Goal: Task Accomplishment & Management: Use online tool/utility

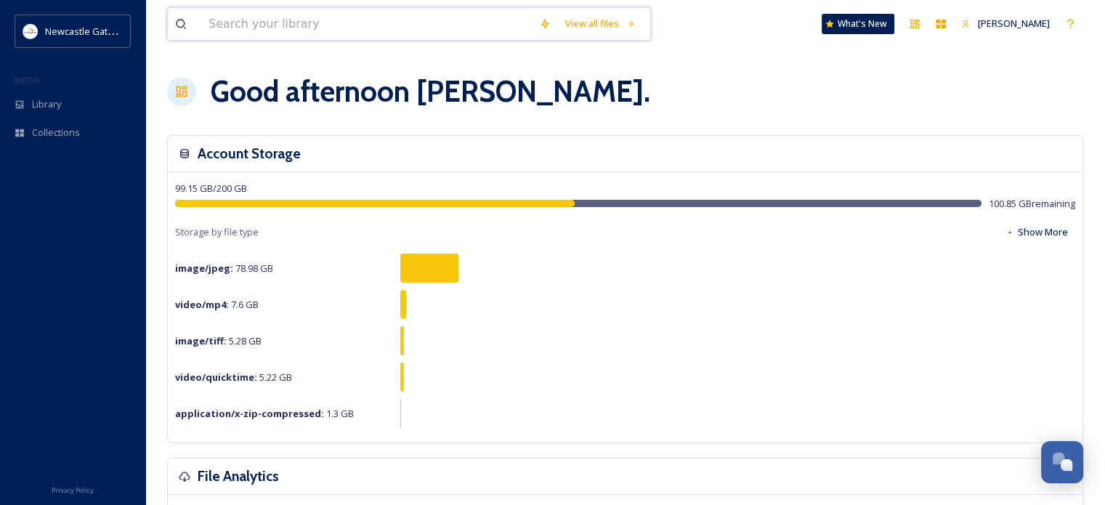
click at [291, 31] on input at bounding box center [366, 24] width 330 height 32
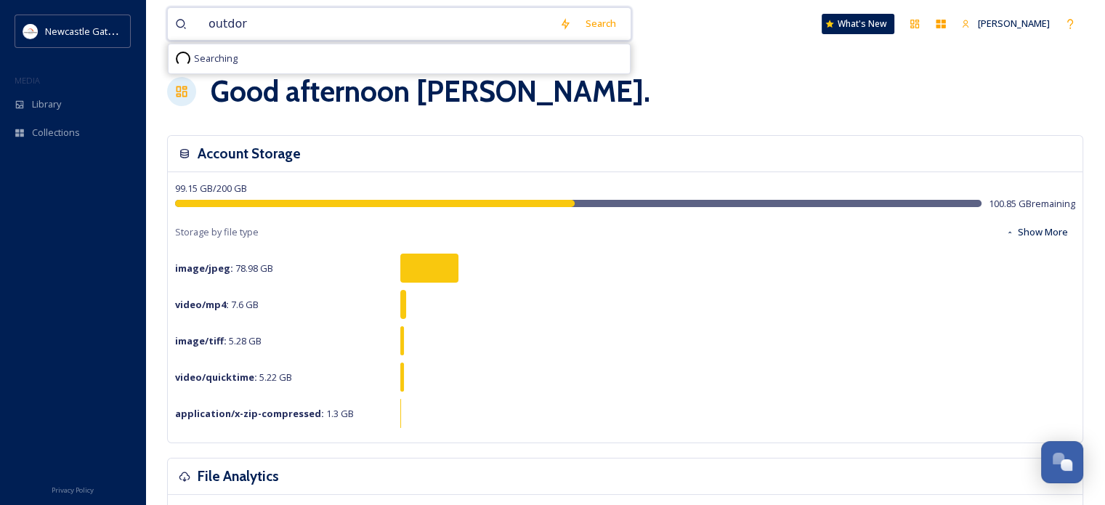
type input "outdoro"
type input "outdoor"
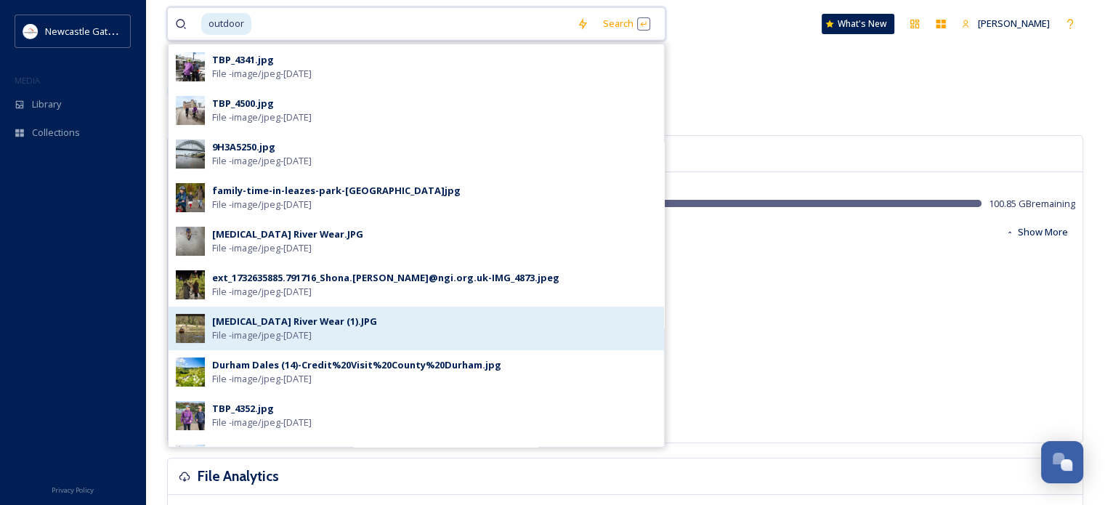
scroll to position [145, 0]
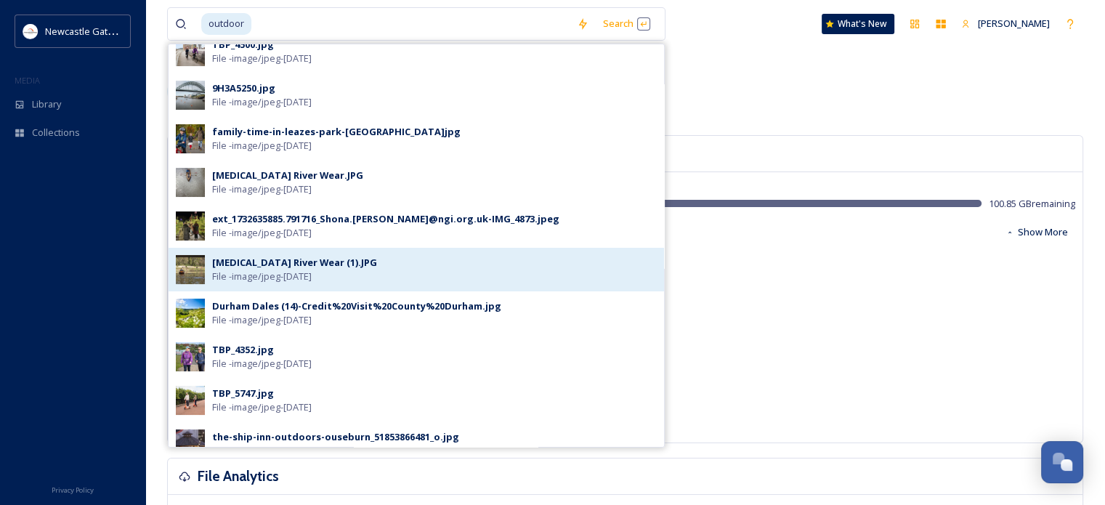
click at [349, 260] on div "[MEDICAL_DATA] River Wear (1).JPG File - image/jpeg - [DATE]" at bounding box center [434, 270] width 444 height 28
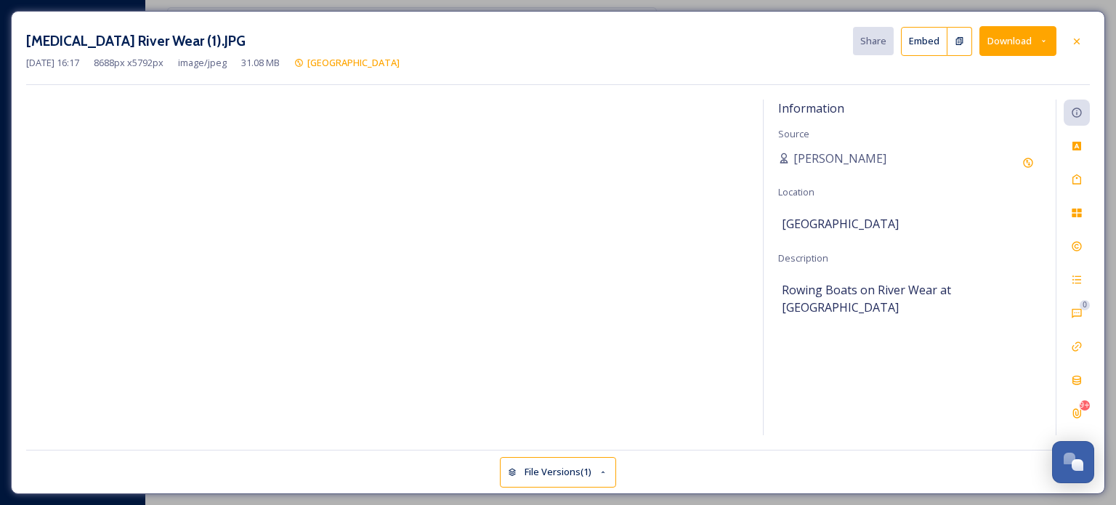
drag, startPoint x: 1070, startPoint y: 39, endPoint x: 968, endPoint y: 70, distance: 106.2
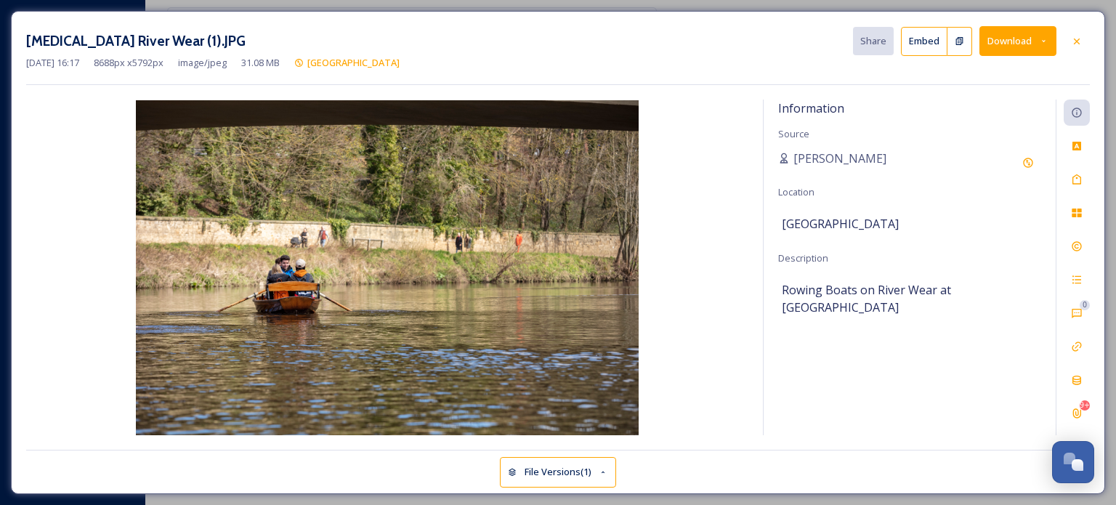
click at [1071, 39] on icon at bounding box center [1077, 42] width 12 height 12
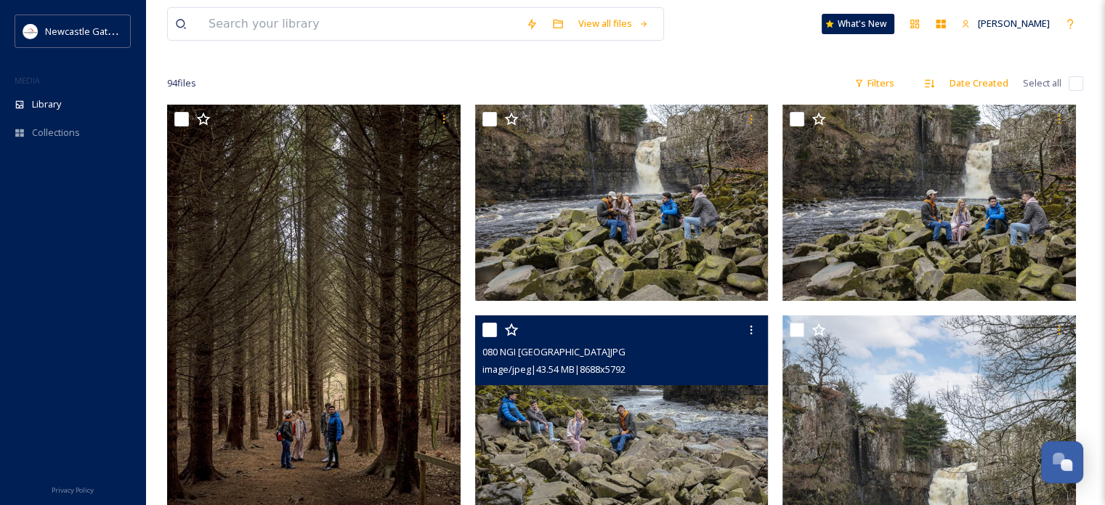
scroll to position [145, 0]
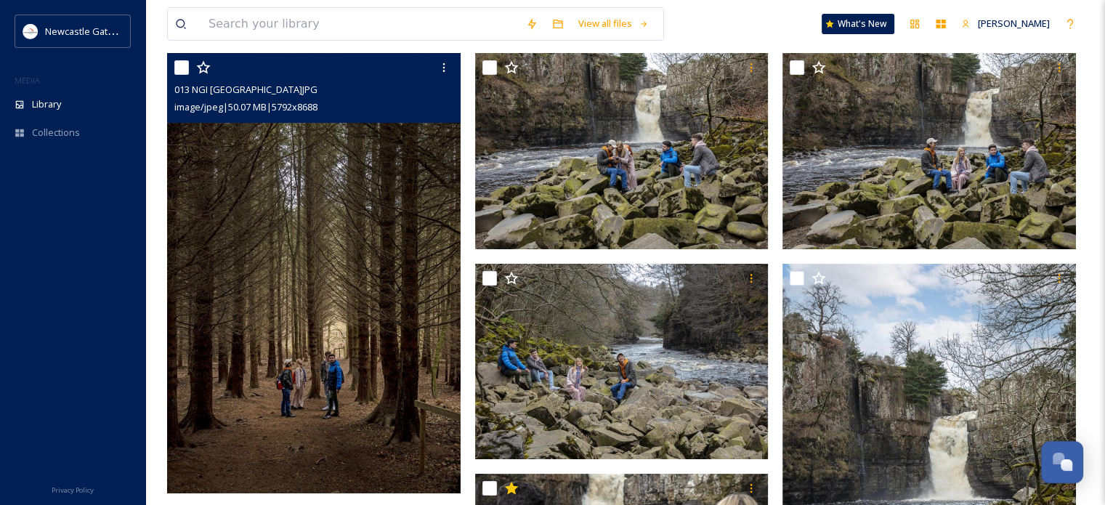
click at [365, 147] on img at bounding box center [313, 273] width 293 height 440
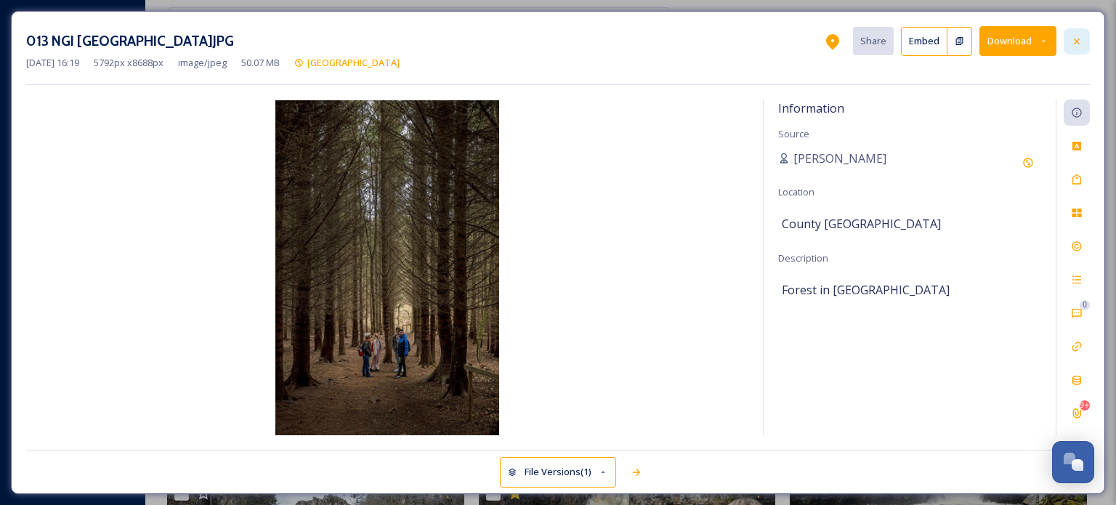
click at [1075, 41] on icon at bounding box center [1077, 42] width 12 height 12
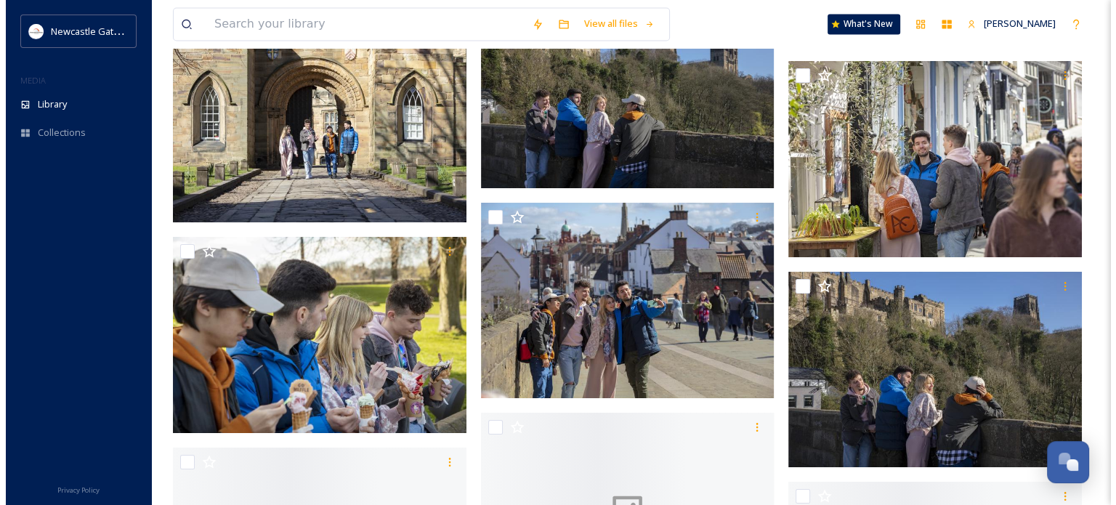
scroll to position [8207, 0]
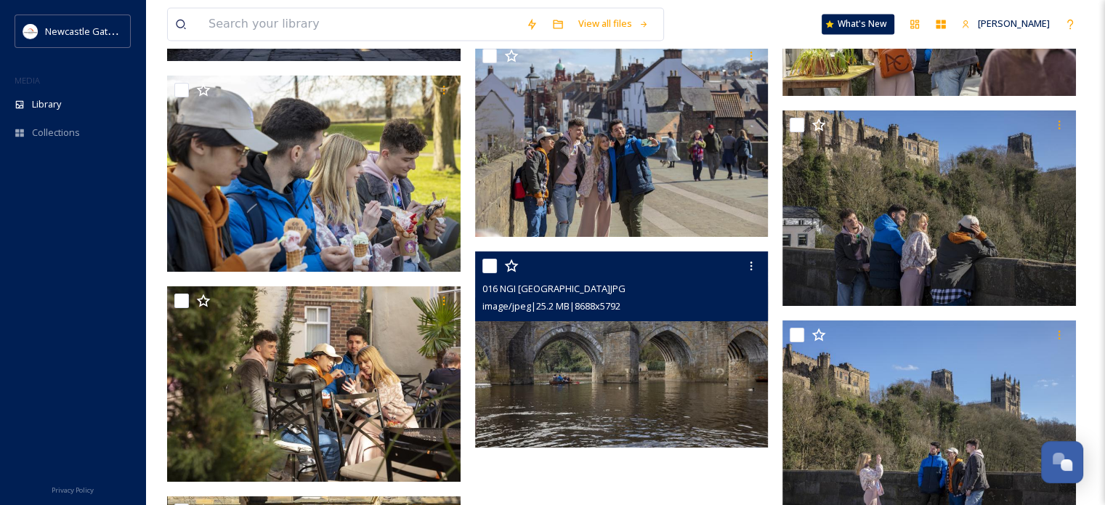
click at [678, 311] on div "image/jpeg | 25.2 MB | 8688 x 5792" at bounding box center [623, 304] width 283 height 17
click at [651, 358] on img at bounding box center [621, 349] width 293 height 196
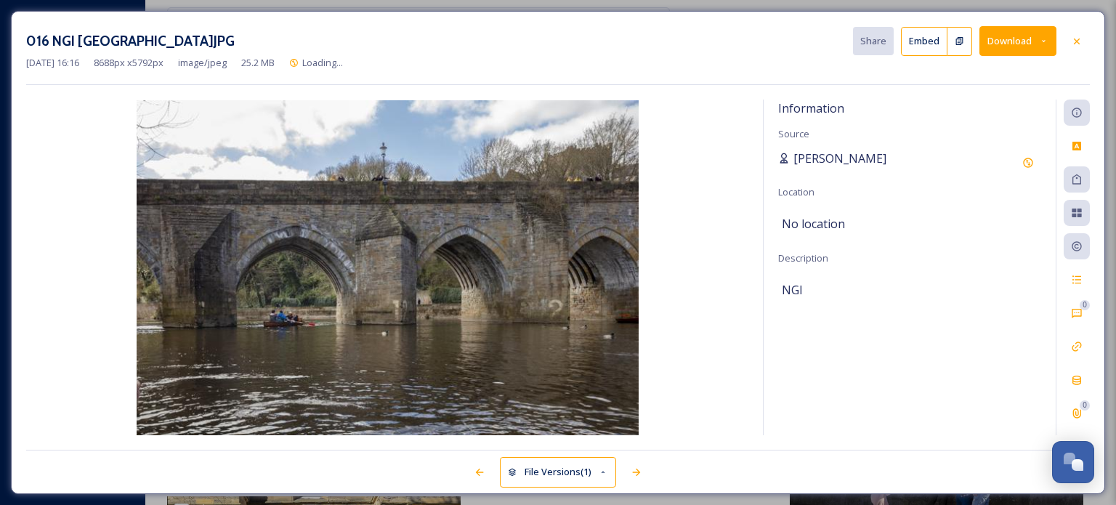
click at [784, 155] on icon at bounding box center [784, 159] width 12 height 12
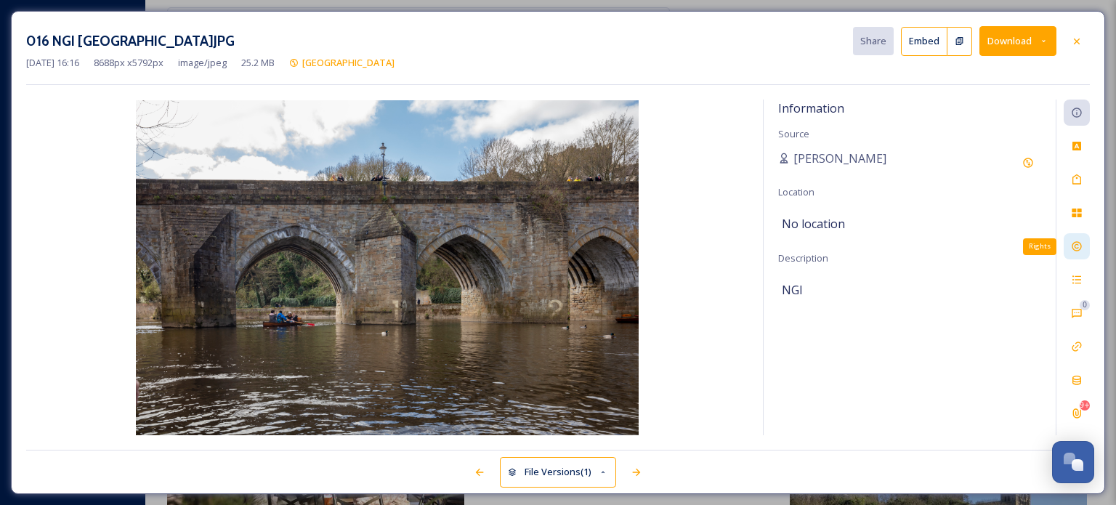
click at [1073, 249] on icon at bounding box center [1075, 246] width 9 height 9
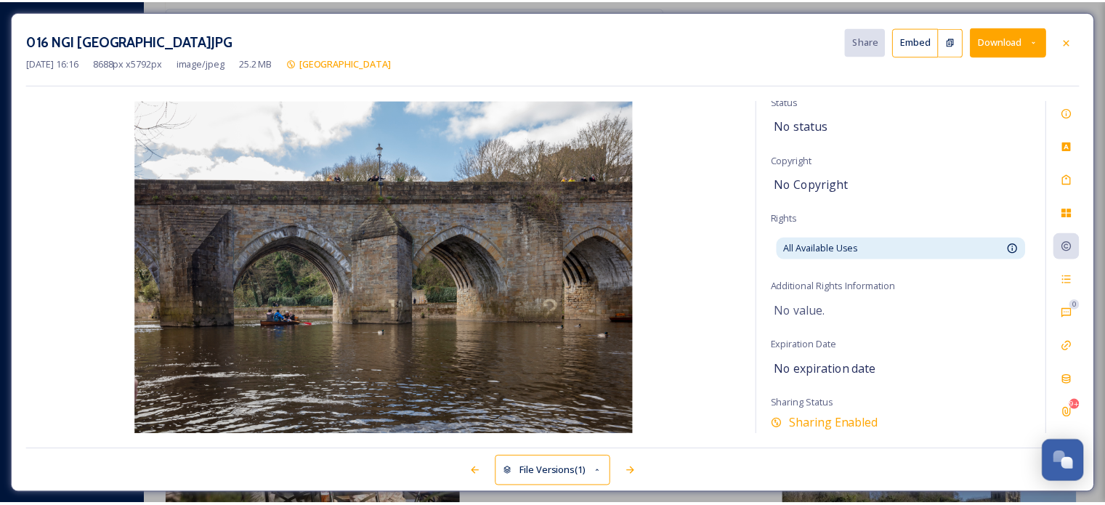
scroll to position [60, 0]
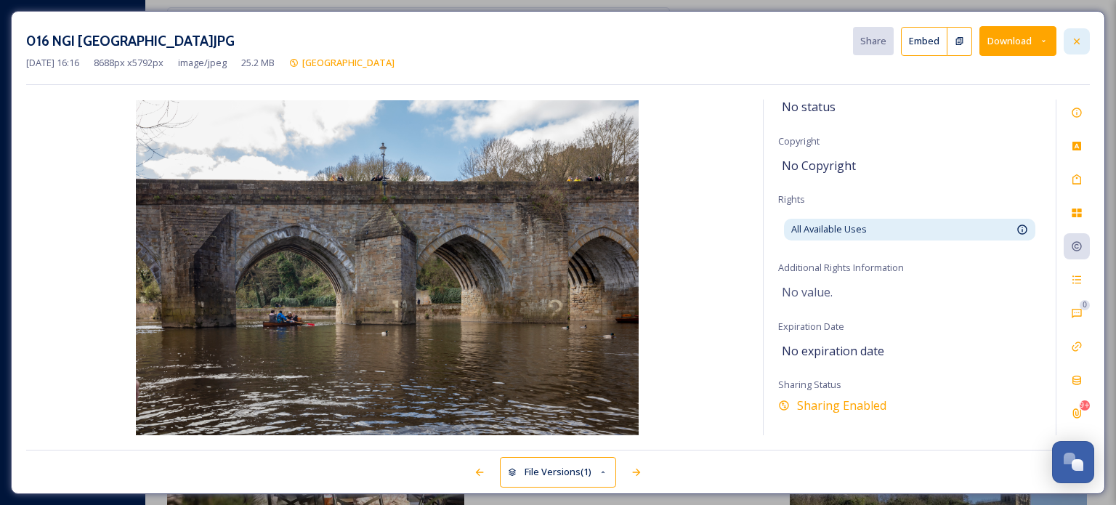
click at [1075, 46] on div at bounding box center [1076, 41] width 26 height 26
